Goal: Use online tool/utility: Use online tool/utility

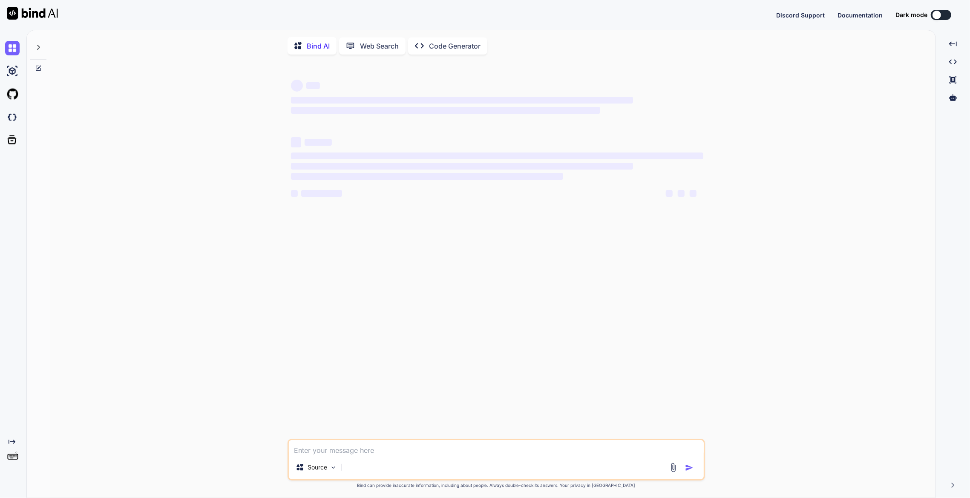
drag, startPoint x: 0, startPoint y: 0, endPoint x: 438, endPoint y: 45, distance: 440.4
click at [438, 45] on p "Code Generator" at bounding box center [455, 46] width 52 height 10
type textarea "x"
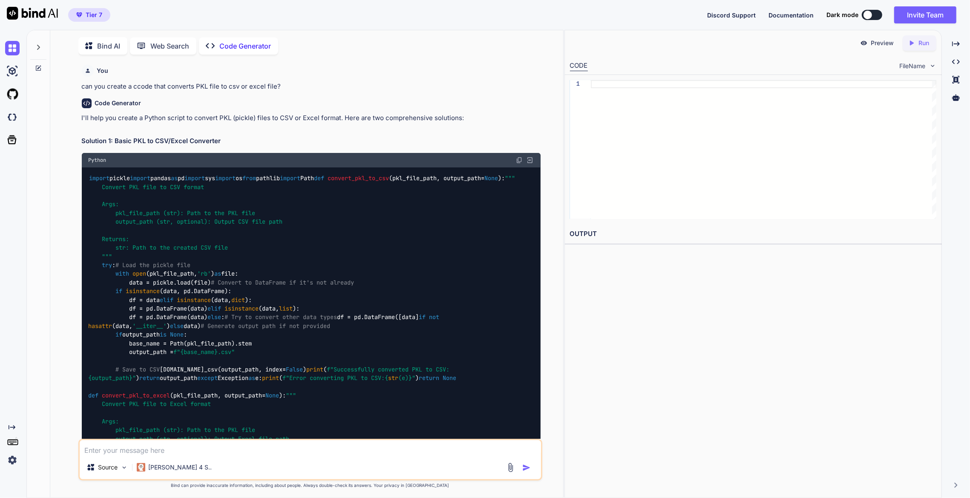
scroll to position [3, 0]
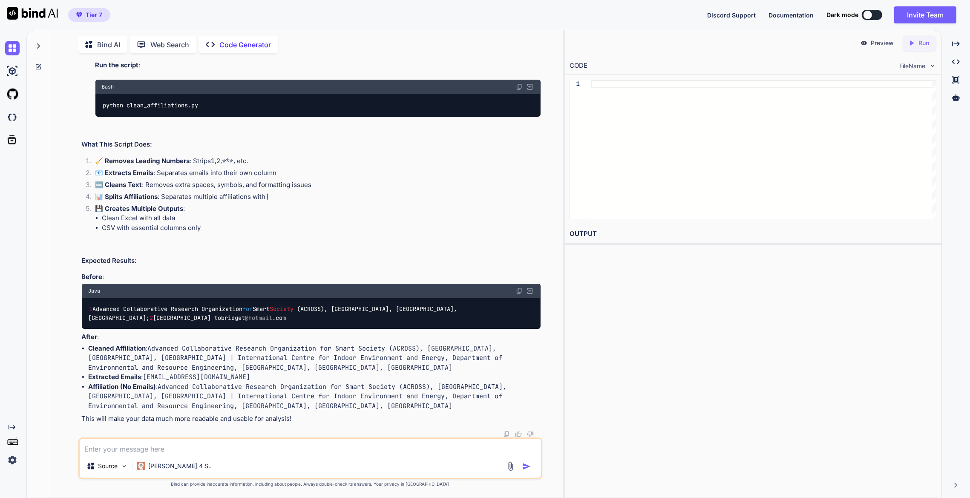
click at [37, 46] on icon at bounding box center [38, 45] width 3 height 5
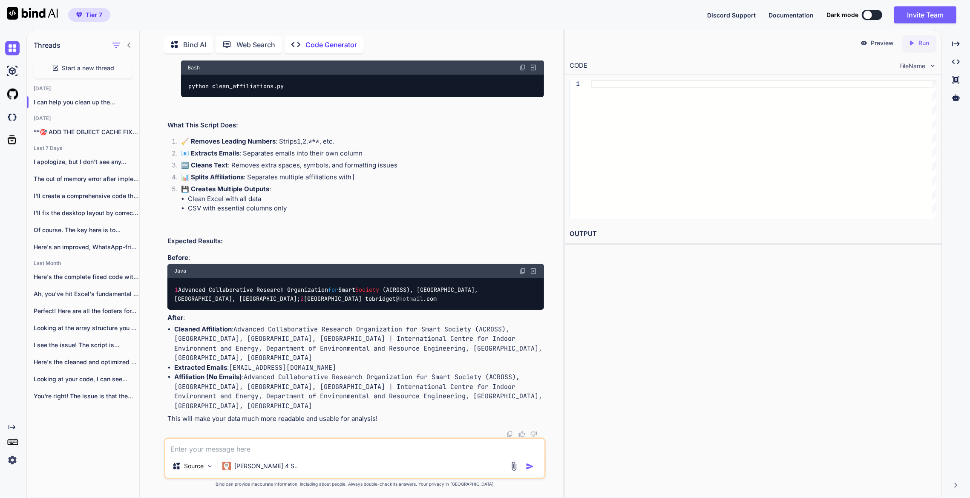
scroll to position [11983, 0]
click at [90, 134] on p "**🎯 ADD THE OBJECT CACHE FIX TO..." at bounding box center [87, 132] width 106 height 9
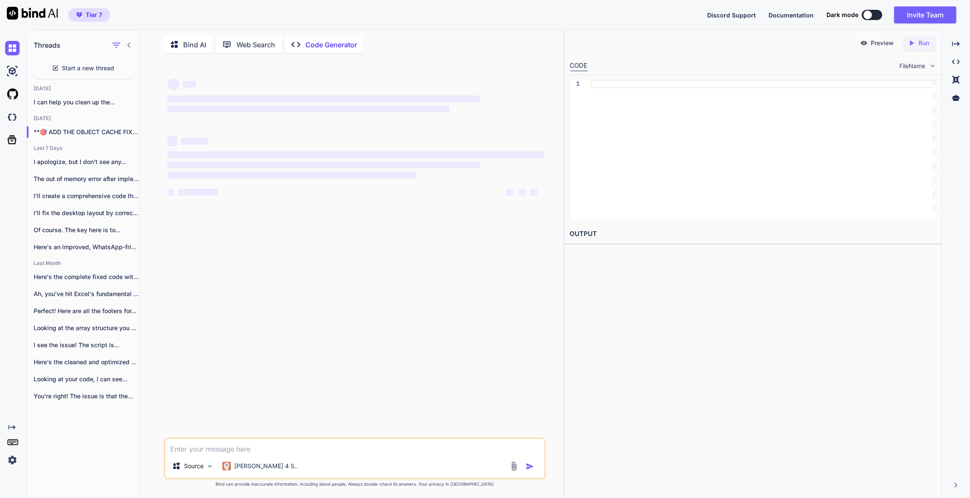
click at [237, 453] on textarea at bounding box center [355, 446] width 380 height 15
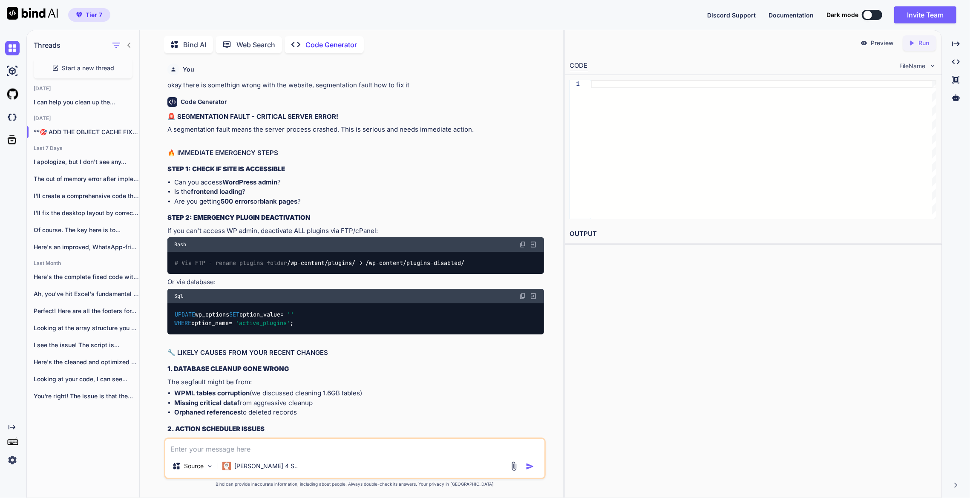
paste textarea "[[DATE] 18:57:03 UTC] objectcache.notice: The cache key `960eab7722610c85cc792f…"
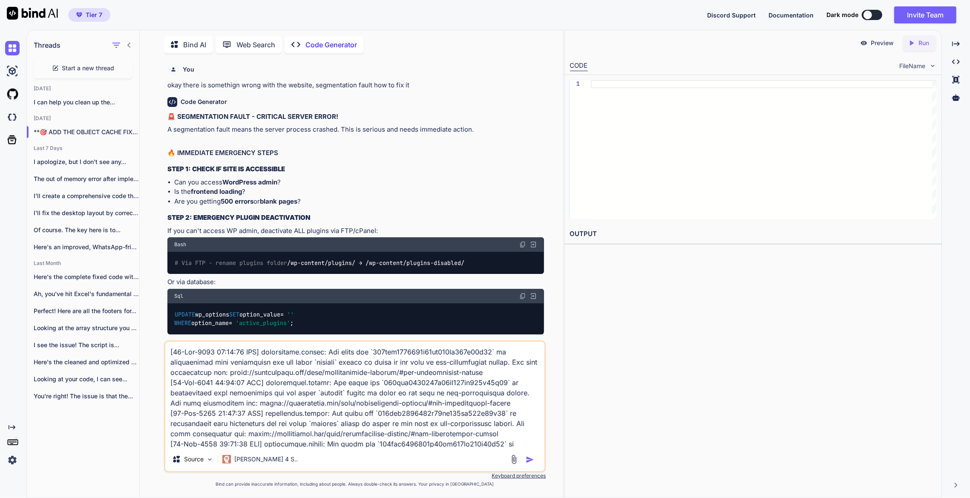
scroll to position [5020, 0]
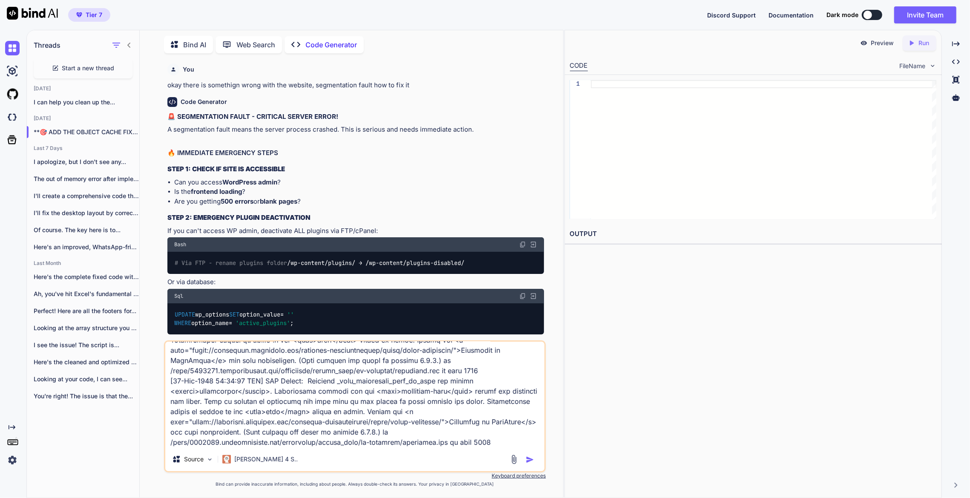
type textarea "[[DATE] 18:57:03 UTC] objectcache.notice: The cache key `960eab7722610c85cc792f…"
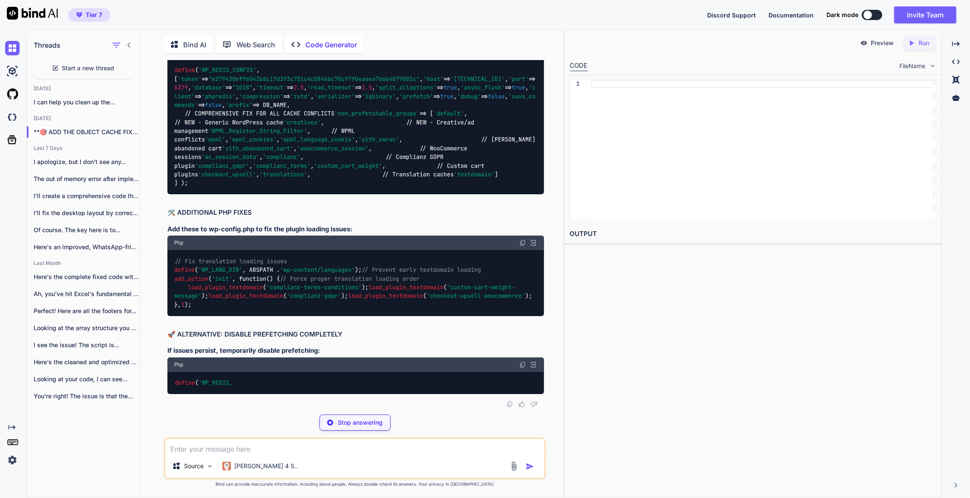
scroll to position [10778, 0]
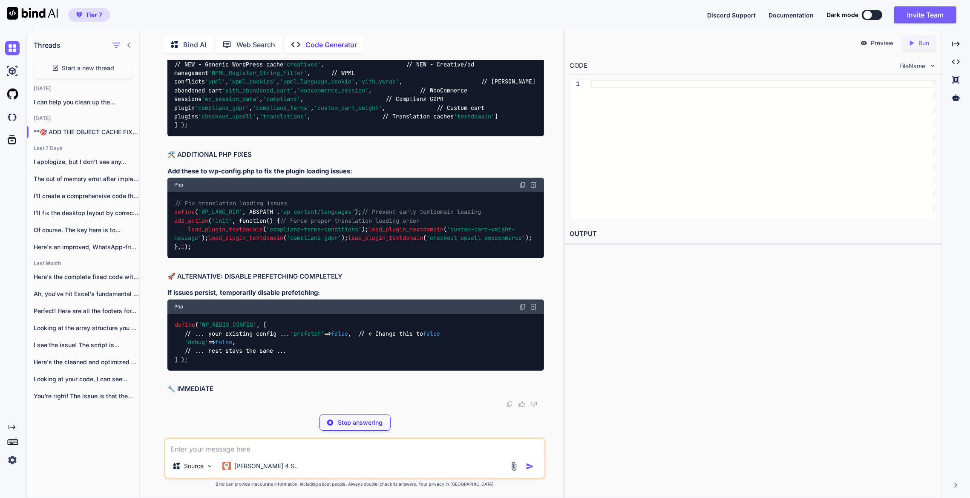
drag, startPoint x: 195, startPoint y: 345, endPoint x: 168, endPoint y: 304, distance: 48.9
click at [168, 136] on div "define ( 'WP_REDIS_CONFIG' , [ 'token' => "e279430effe043b8c17d3f3c751c4c0846bc…" at bounding box center [355, 68] width 377 height 135
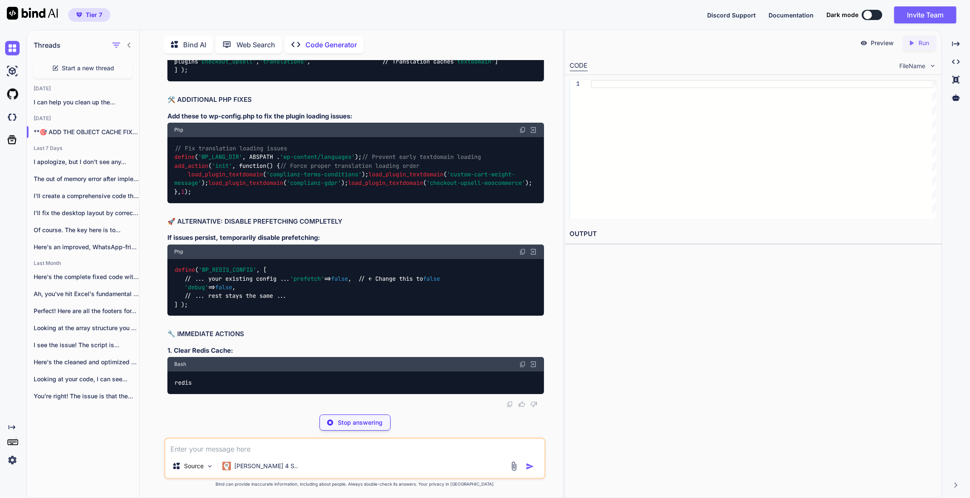
copy code "define ( 'WP_REDIS_CONFIG' , [ 'token' => "e279430effe043b8c17d3f3c751c4c0846bc…"
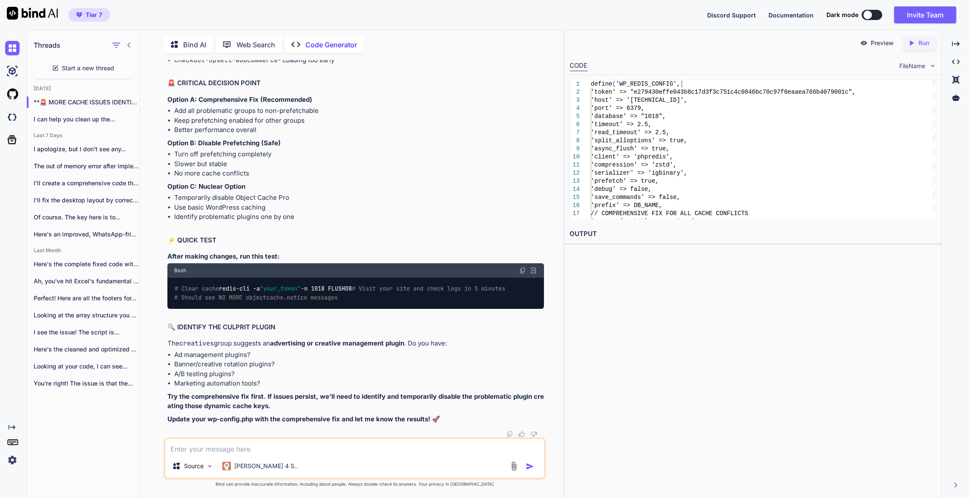
scroll to position [10972, 0]
drag, startPoint x: 205, startPoint y: 318, endPoint x: 157, endPoint y: 238, distance: 93.7
click at [157, 238] on div "You okay there is somethign wrong with the website, segmentation fault how to f…" at bounding box center [355, 279] width 417 height 438
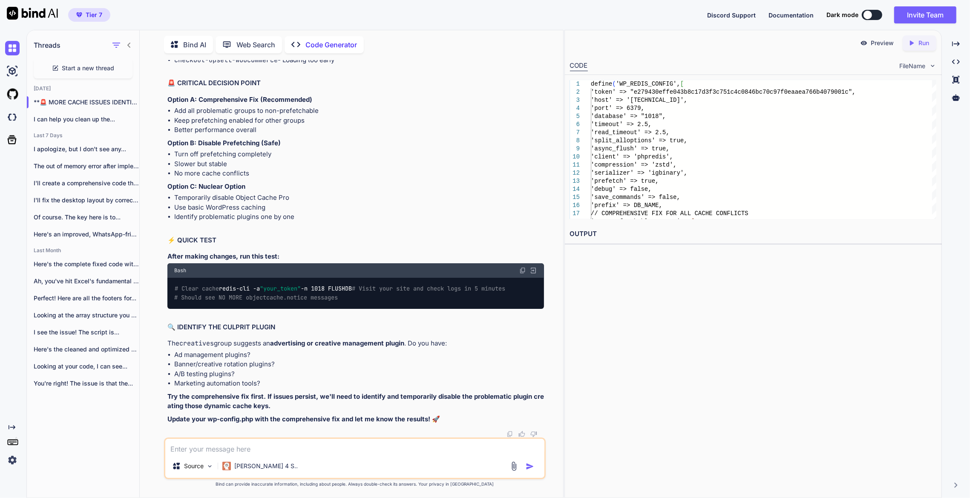
copy code "define ( 'WP_LANG_DIR' , ABSPATH . 'wp-content/languages' ); // Prevent early t…"
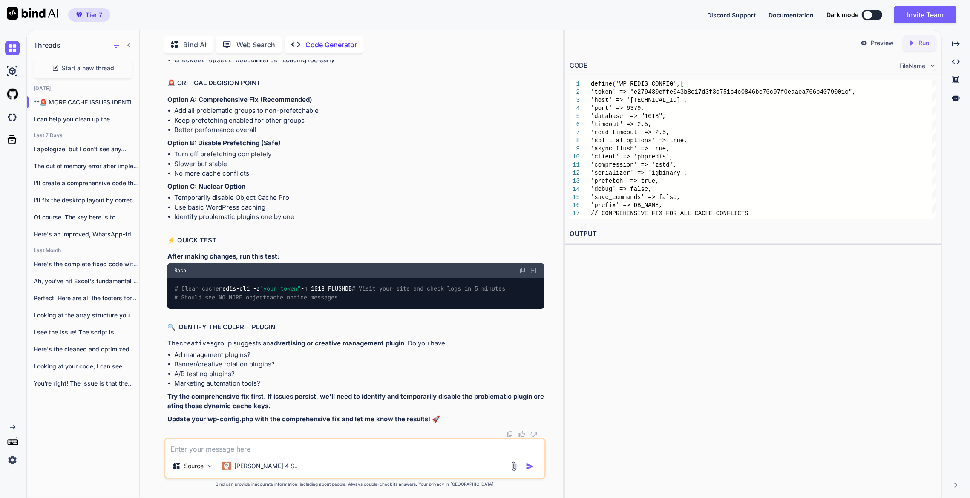
copy div "redis-cli -a "e279430effe043b8c17d3f3c751c4c0846bc70c97f0eaaea766b4079001c" -n …"
drag, startPoint x: 227, startPoint y: 319, endPoint x: 162, endPoint y: 238, distance: 103.7
click at [162, 238] on div "You okay there is somethign wrong with the website, segmentation fault how to f…" at bounding box center [355, 279] width 417 height 438
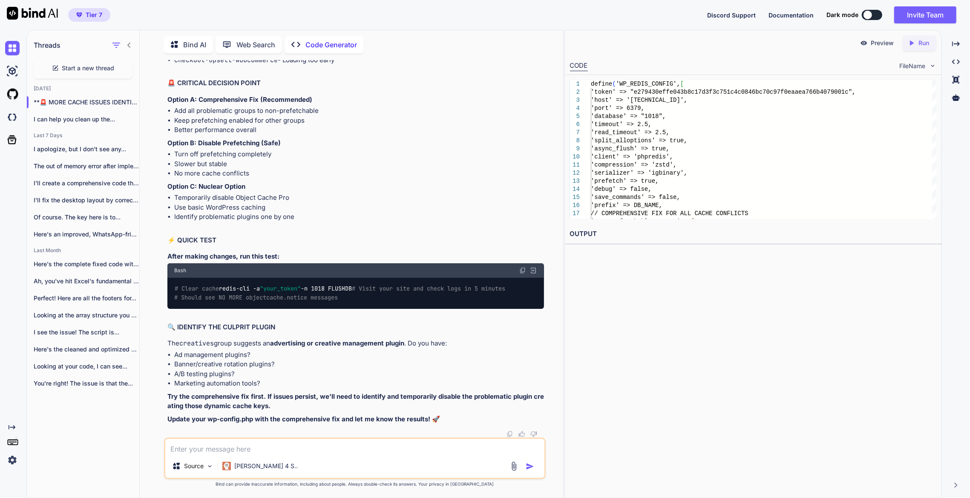
copy code "define ( 'WP_LANG_DIR' , ABSPATH . 'wp-content/languages' ); // Prevent early t…"
click at [266, 445] on textarea at bounding box center [355, 446] width 380 height 15
paste textarea "[[DATE] 19:04:20 UTC] PHP Notice: Function _load_textdomain_just_in_time was ca…"
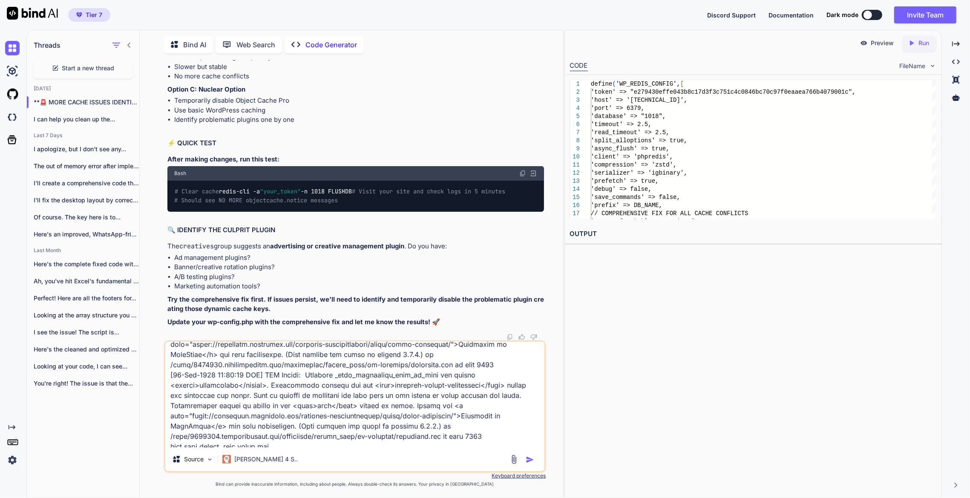
type textarea "[[DATE] 19:04:20 UTC] PHP Notice: Function _load_textdomain_just_in_time was ca…"
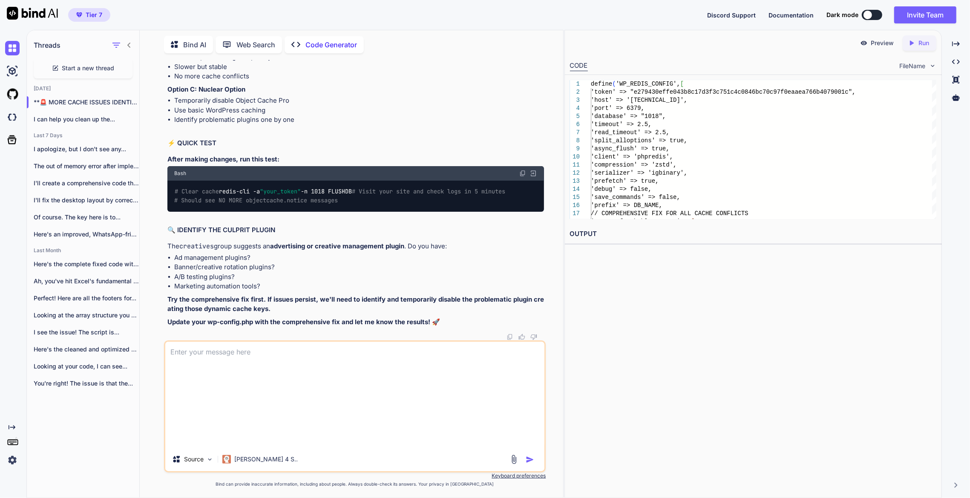
scroll to position [12365, 0]
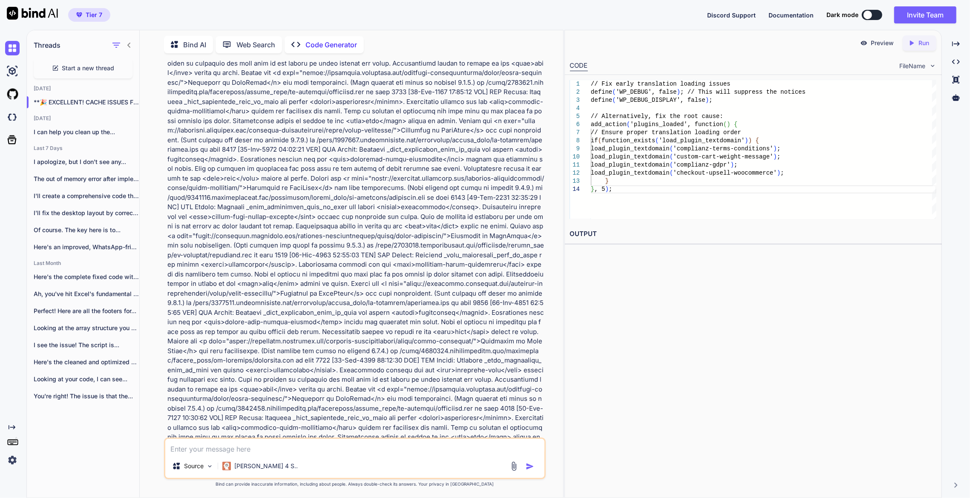
click at [595, 332] on div "Preview Created with Pixso. Run CODE FileName 1 2 3 4 5 6 7 8 9 10 11 12 13 14 …" at bounding box center [754, 264] width 378 height 468
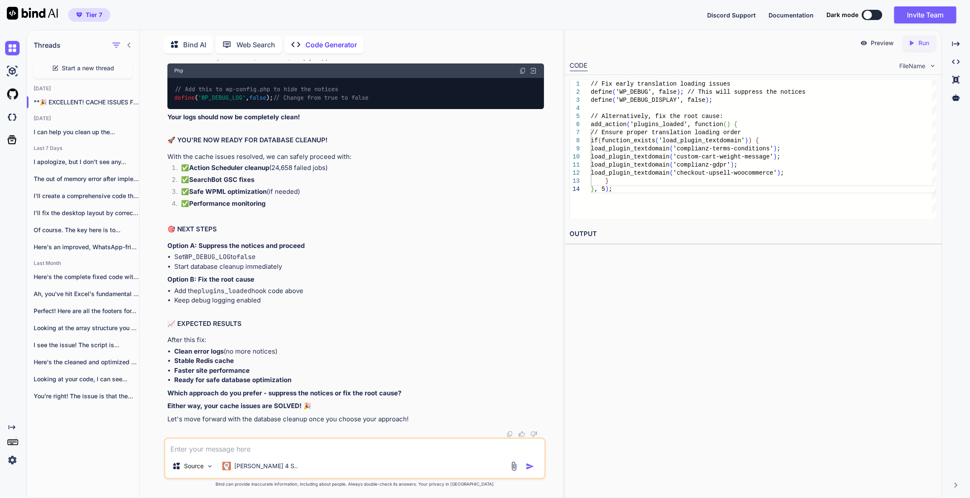
scroll to position [18002, 0]
drag, startPoint x: 209, startPoint y: 248, endPoint x: 173, endPoint y: 173, distance: 83.3
copy code "add_action ( 'plugins_loaded' , function() { // Ensure proper translation loadi…"
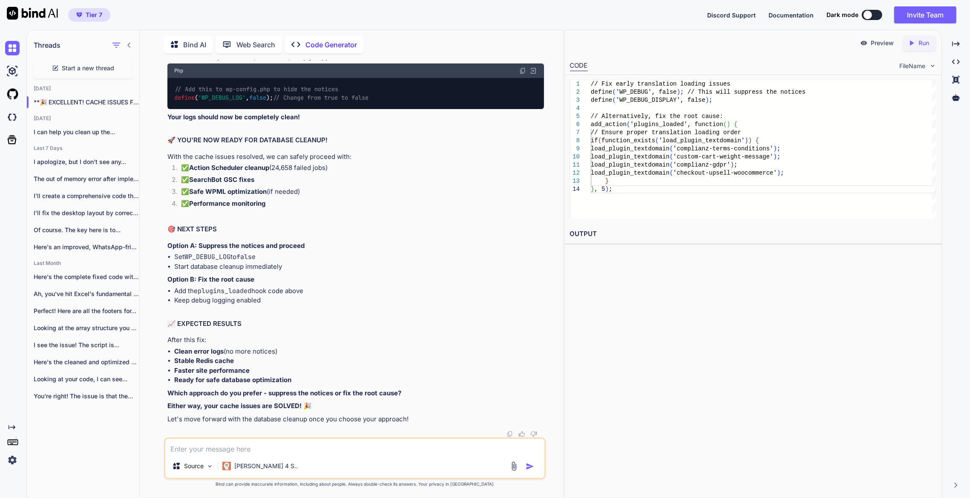
click at [670, 432] on div "Preview Created with Pixso. Run CODE FileName 1 2 3 4 5 6 7 8 9 10 11 12 13 14 …" at bounding box center [754, 264] width 378 height 468
click at [243, 445] on textarea at bounding box center [355, 446] width 380 height 15
paste textarea "if ( defined( 'WP_REDIS_CONFIG' ) && is_array( WP_REDIS_CONFIG ) ) { WP_REDIS_C…"
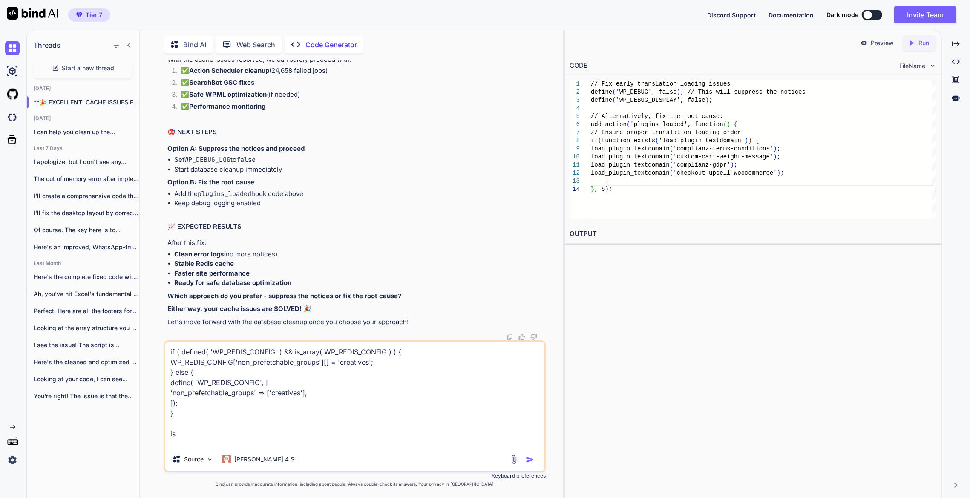
scroll to position [0, 0]
type textarea "if ( defined( 'WP_REDIS_CONFIG' ) && is_array( WP_REDIS_CONFIG ) ) { WP_REDIS_C…"
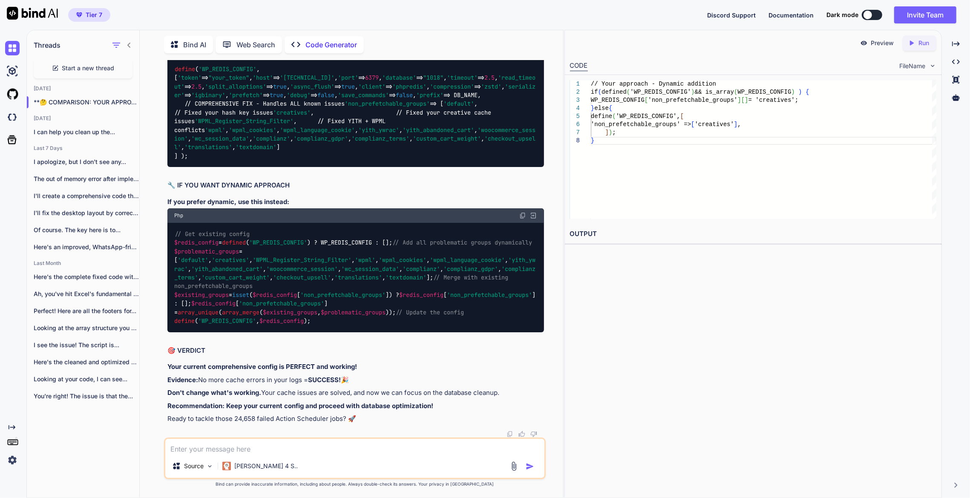
scroll to position [19041, 0]
drag, startPoint x: 199, startPoint y: 407, endPoint x: 154, endPoint y: 89, distance: 321.1
click at [154, 89] on div "You okay there is somethign wrong with the website, segmentation fault how to f…" at bounding box center [355, 279] width 417 height 438
copy code "define ( 'WP_REDIS_CONFIG' , [ 'token' => "your_token" , 'host' => '[TECHNICAL_…"
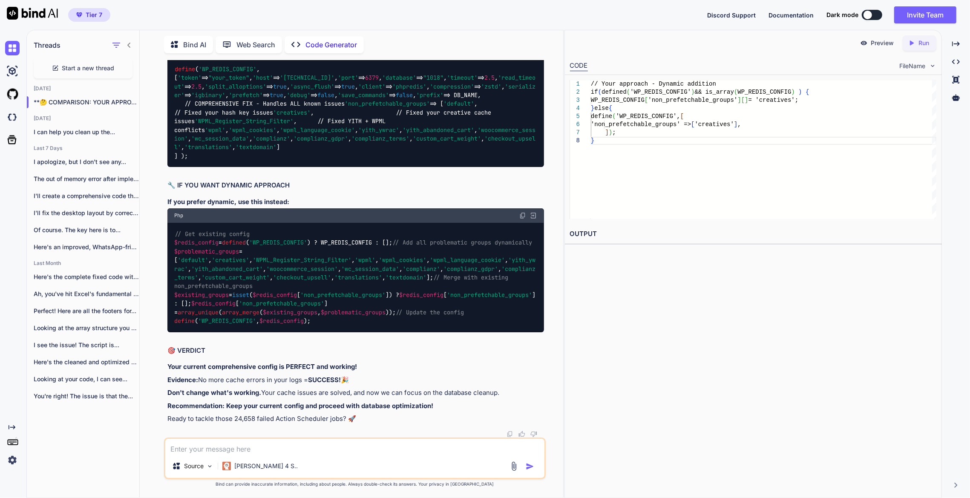
click at [396, 311] on div "// Get existing config $redis_config = defined ( 'WP_REDIS_CONFIG' ) ? WP_REDIS…" at bounding box center [355, 277] width 377 height 109
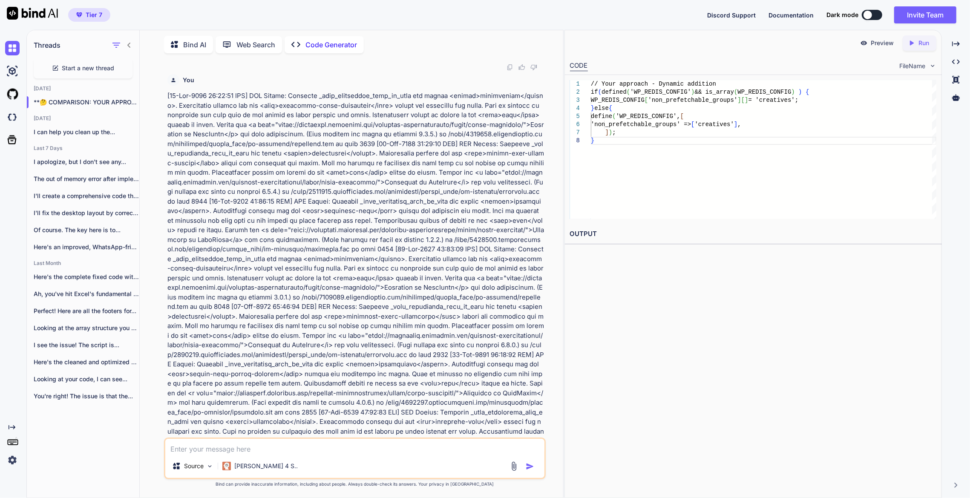
scroll to position [11154, 0]
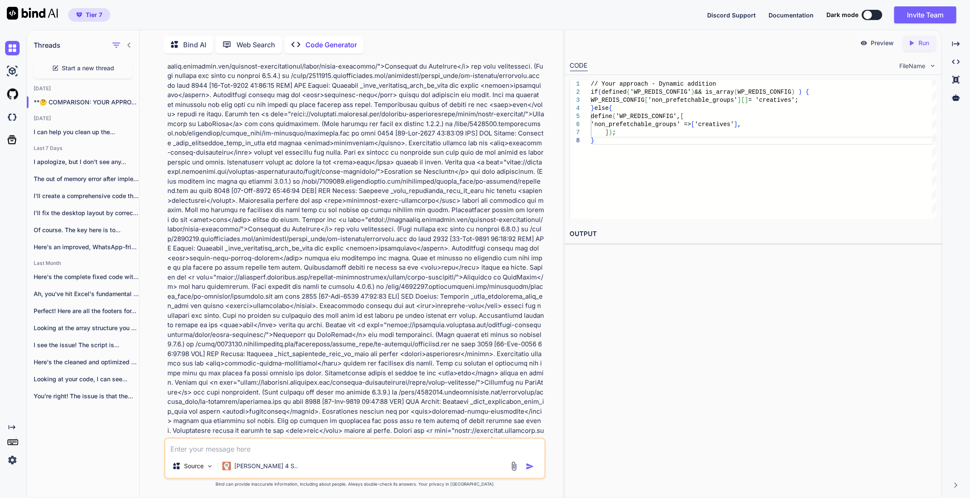
drag, startPoint x: 208, startPoint y: 404, endPoint x: 159, endPoint y: 328, distance: 90.7
click at [159, 328] on div "You okay there is somethign wrong with the website, segmentation fault how to f…" at bounding box center [355, 279] width 417 height 438
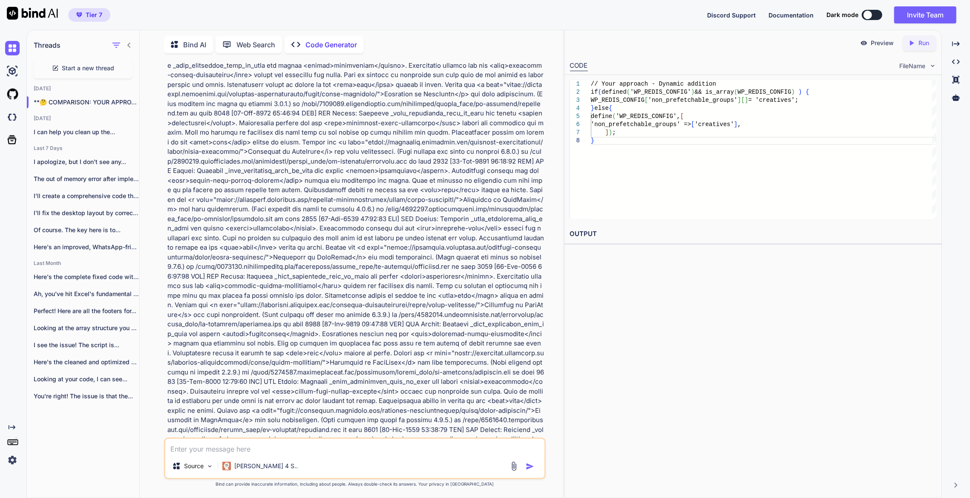
drag, startPoint x: 200, startPoint y: 327, endPoint x: 166, endPoint y: 249, distance: 85.5
click at [166, 249] on div "You okay there is somethign wrong with the website, segmentation fault how to f…" at bounding box center [356, 249] width 381 height 378
copy code "define ( 'WP_LANG_DIR' , ABSPATH . 'wp-content/languages' ); // Prevent early t…"
click at [296, 448] on textarea at bounding box center [355, 446] width 380 height 15
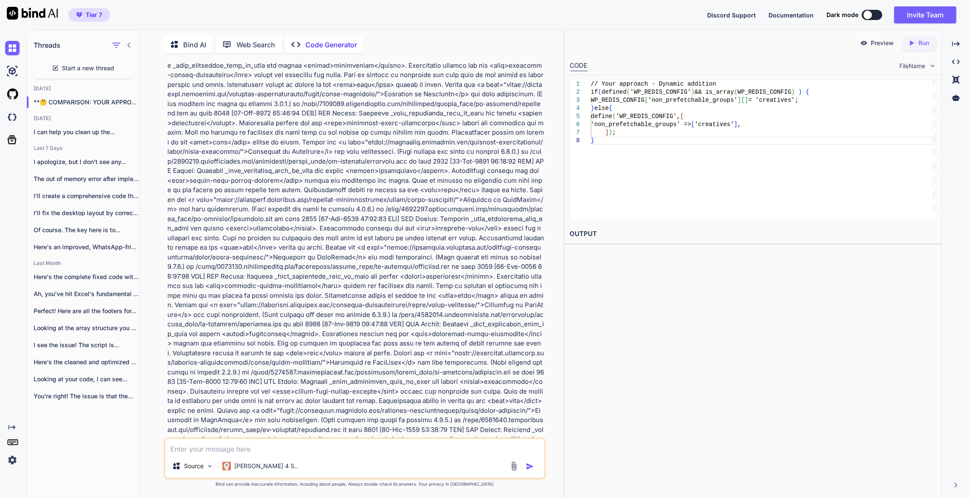
paste textarea "define('WP_LANG_DIR', ABSPATH . 'wp-content/languages'); // Prevent early textd…"
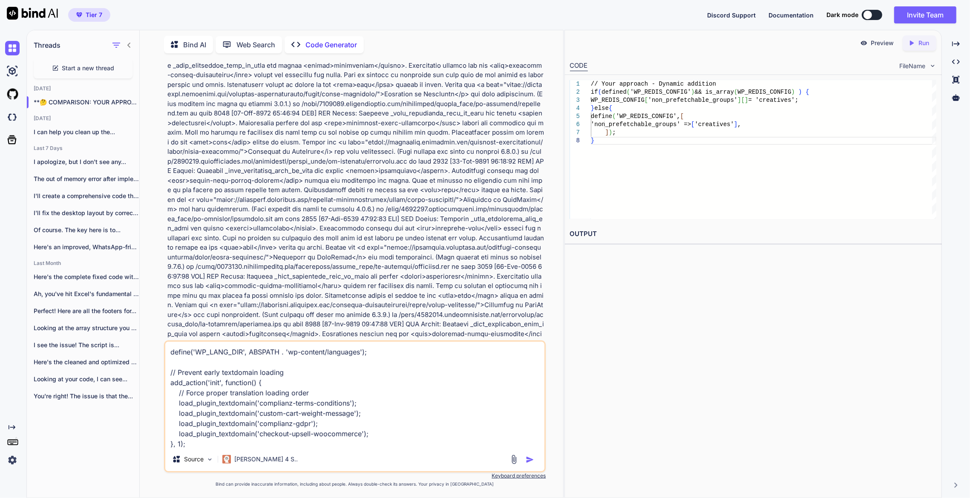
scroll to position [21, 0]
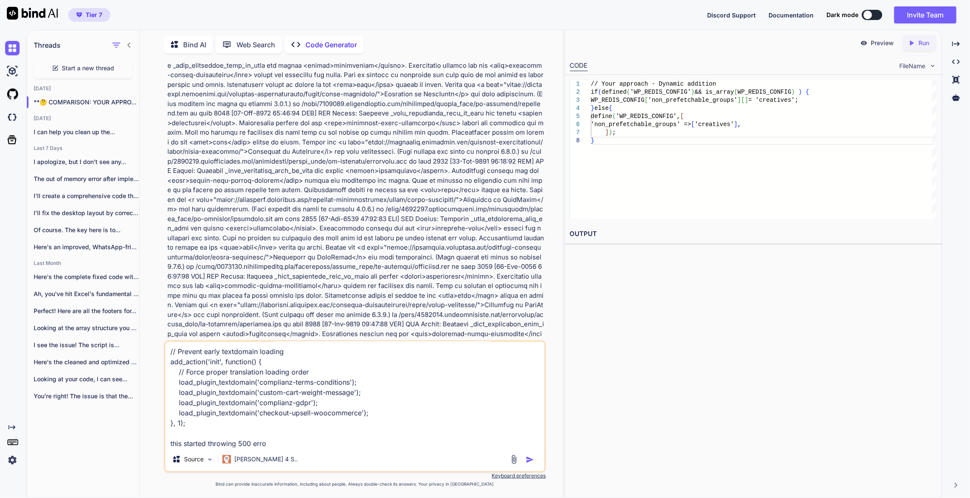
type textarea "define('WP_LANG_DIR', ABSPATH . 'wp-content/languages'); // Prevent early textd…"
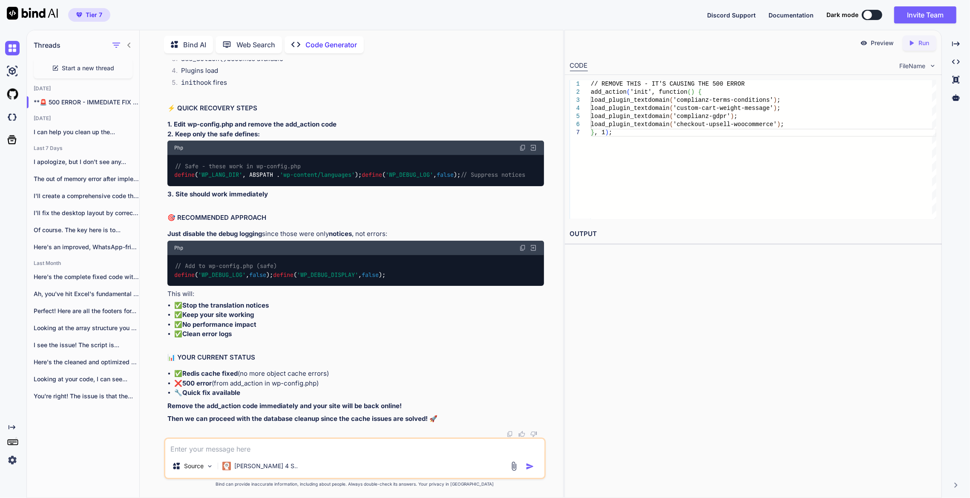
scroll to position [20339, 0]
click at [617, 417] on div "Preview Created with Pixso. Run CODE FileName 1 2 3 4 5 6 7 // REMOVE THIS - IT…" at bounding box center [754, 264] width 378 height 468
click at [765, 280] on div "Preview Created with Pixso. Run CODE FileName 1 2 3 4 5 6 7 // REMOVE THIS - IT…" at bounding box center [754, 264] width 378 height 468
click at [313, 442] on textarea at bounding box center [355, 446] width 380 height 15
paste textarea "License `token` must be a 60 characters long string Either Redis server is unre…"
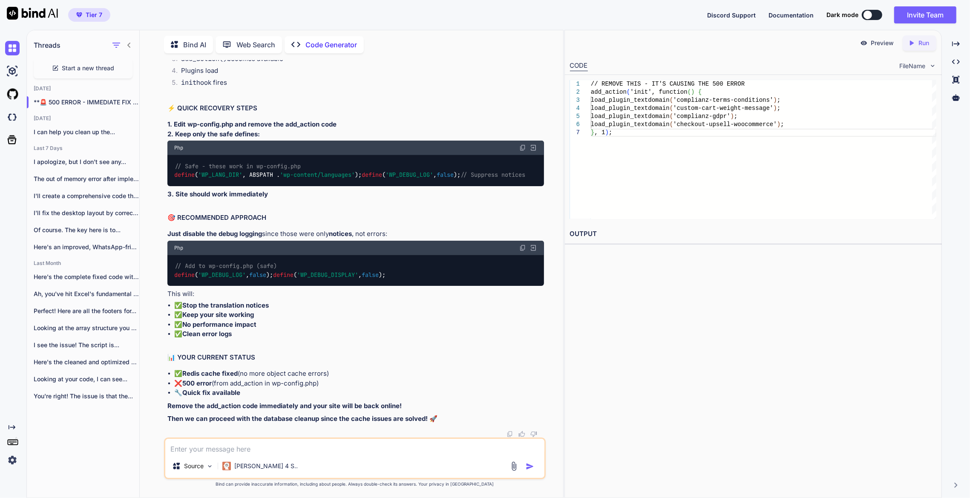
type textarea "License `token` must be a 60 characters long string Either Redis server is unre…"
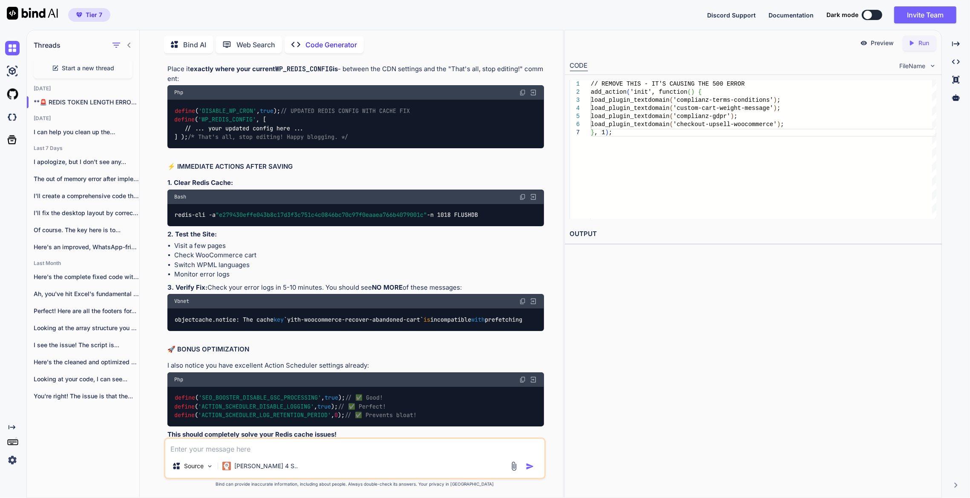
scroll to position [6132, 0]
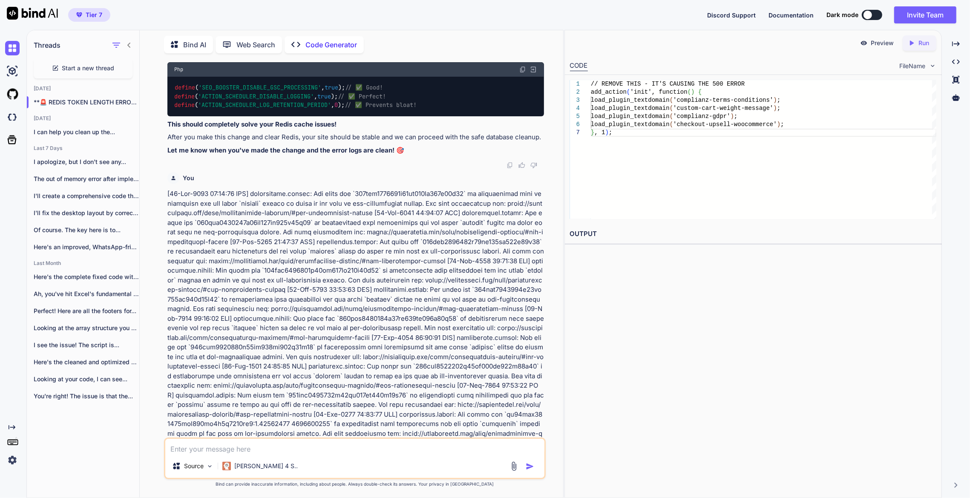
copy span "e279430effe043b8c17d3f3c751c4c0846bc70c97f0eaaea766b4079001c"
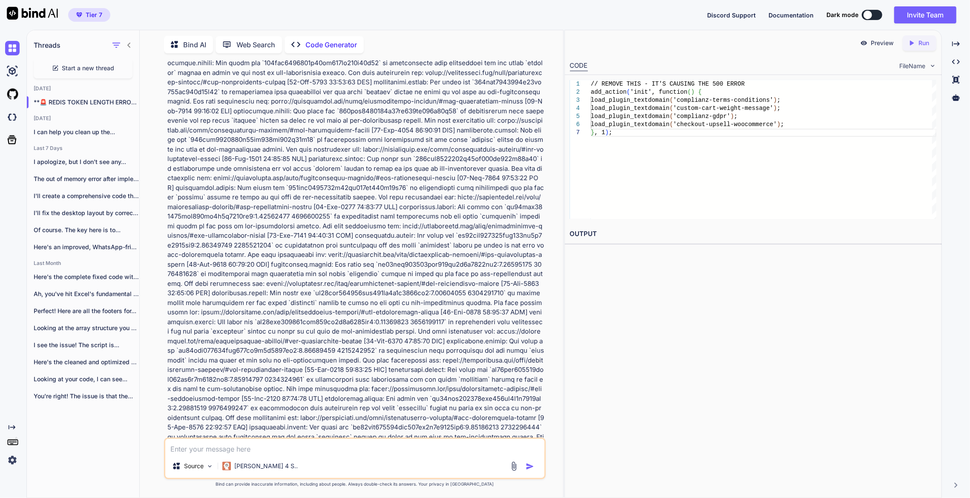
drag, startPoint x: 681, startPoint y: 326, endPoint x: 674, endPoint y: 323, distance: 8.4
click at [675, 323] on div "Preview Created with Pixso. Run CODE FileName 1 2 3 4 5 6 7 // REMOVE THIS - IT…" at bounding box center [754, 264] width 378 height 468
click at [294, 445] on textarea at bounding box center [355, 446] width 380 height 15
type textarea "okay now elementor editor is throwing 503 error"
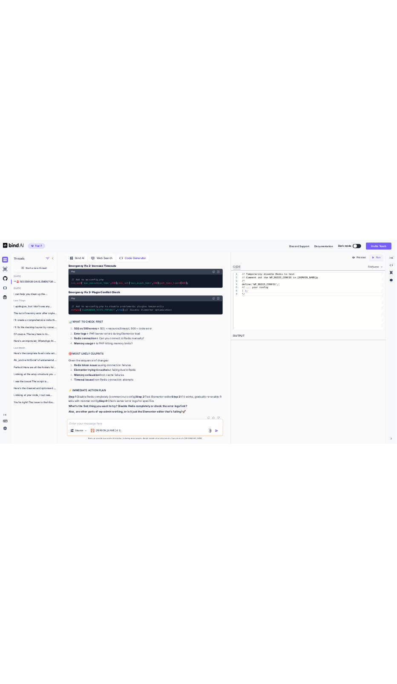
scroll to position [22805, 0]
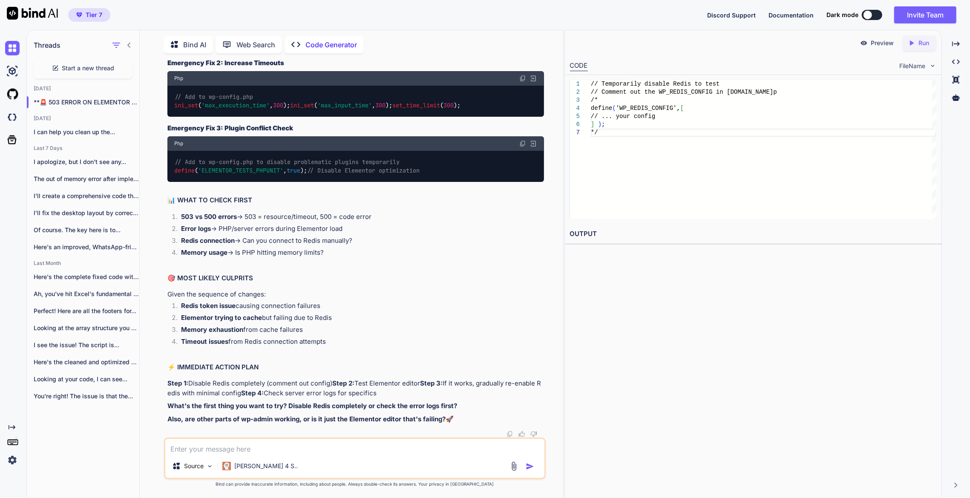
click at [369, 274] on h2 "🎯 MOST LIKELY CULPRITS" at bounding box center [355, 279] width 377 height 10
click at [333, 248] on li "Memory usage → Is PHP hitting memory limits?" at bounding box center [359, 254] width 370 height 12
